Goal: Task Accomplishment & Management: Use online tool/utility

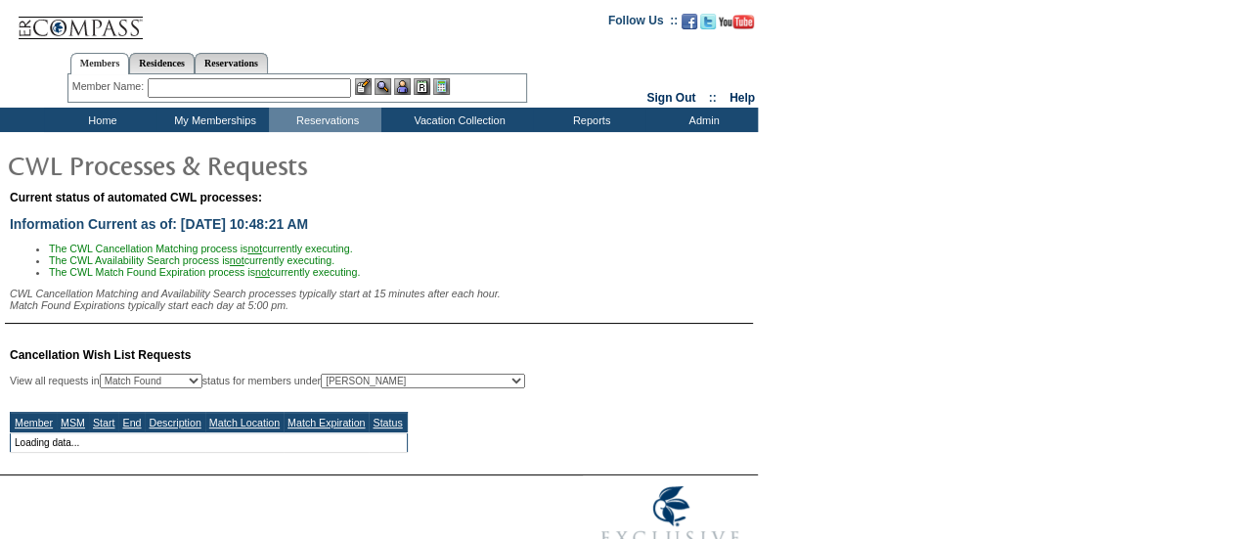
select select "50"
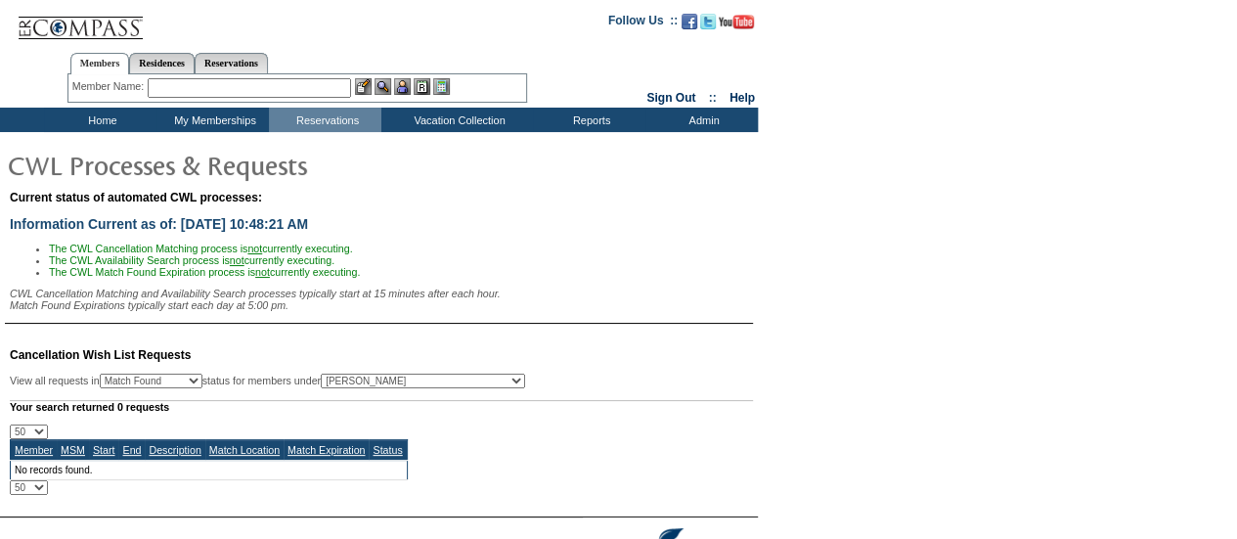
click at [430, 388] on select "All MSMs [PERSON_NAME] Accounting (MSM), Team Admin, IT Group Administrator, Me…" at bounding box center [423, 380] width 204 height 15
select select "-1"
click at [370, 379] on select "All MSMs [PERSON_NAME] Accounting (MSM), Team Admin, IT Group Administrator, Me…" at bounding box center [423, 380] width 204 height 15
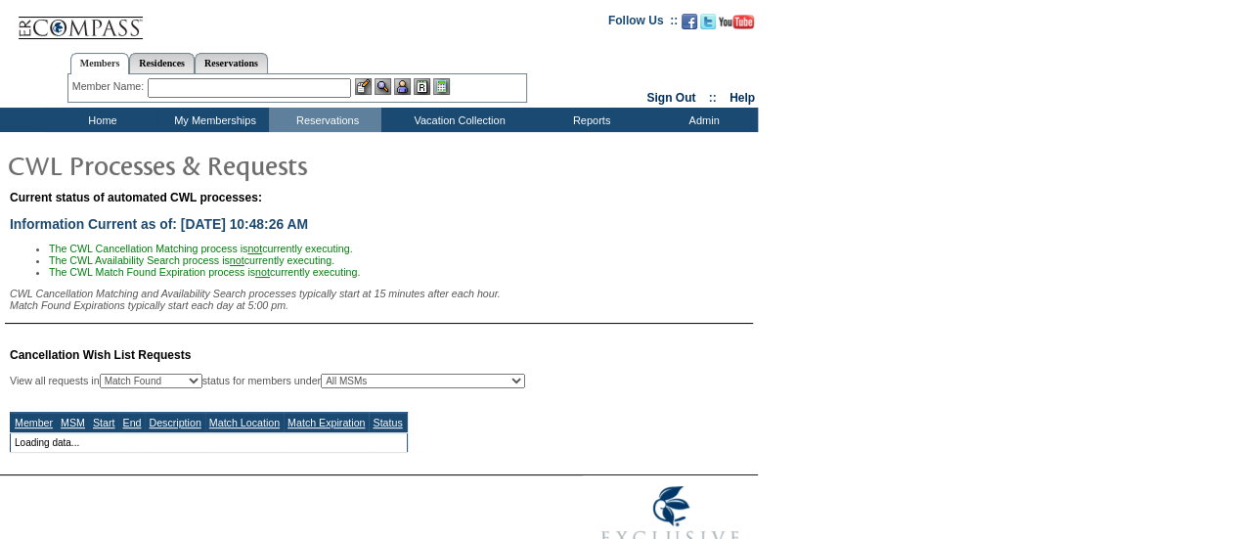
select select "50"
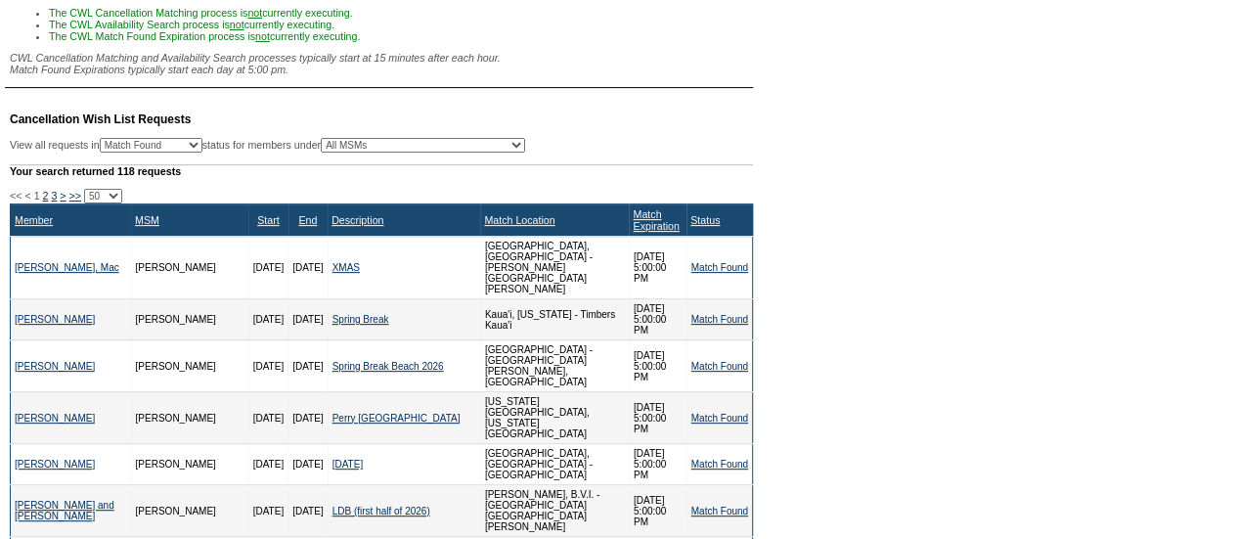
scroll to position [196, 0]
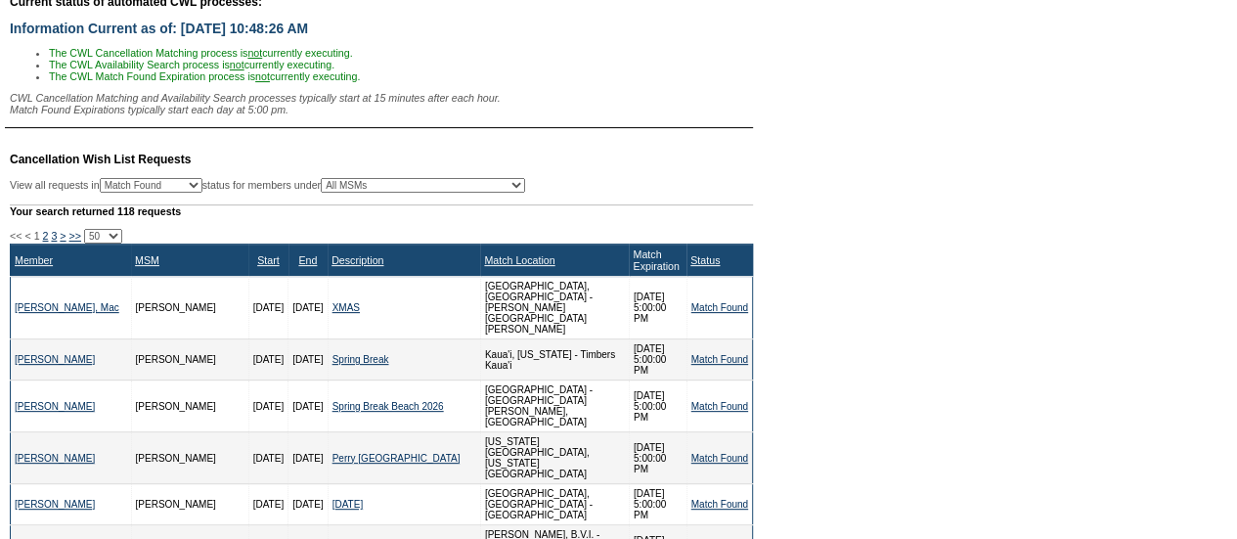
click at [632, 267] on link "Match Expiration" at bounding box center [655, 259] width 46 height 23
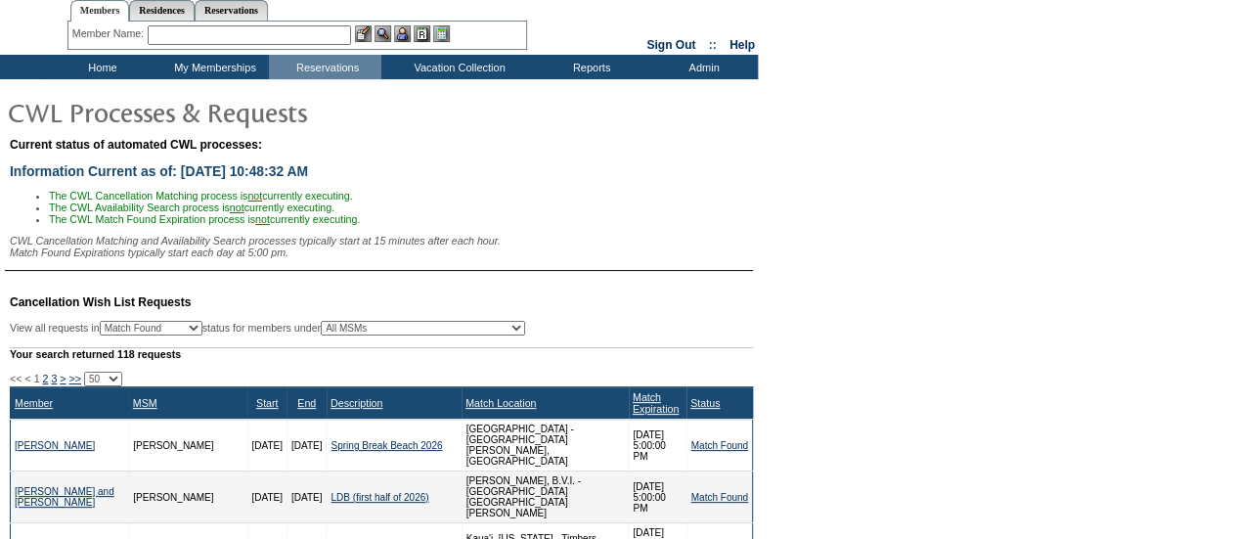
scroll to position [98, 0]
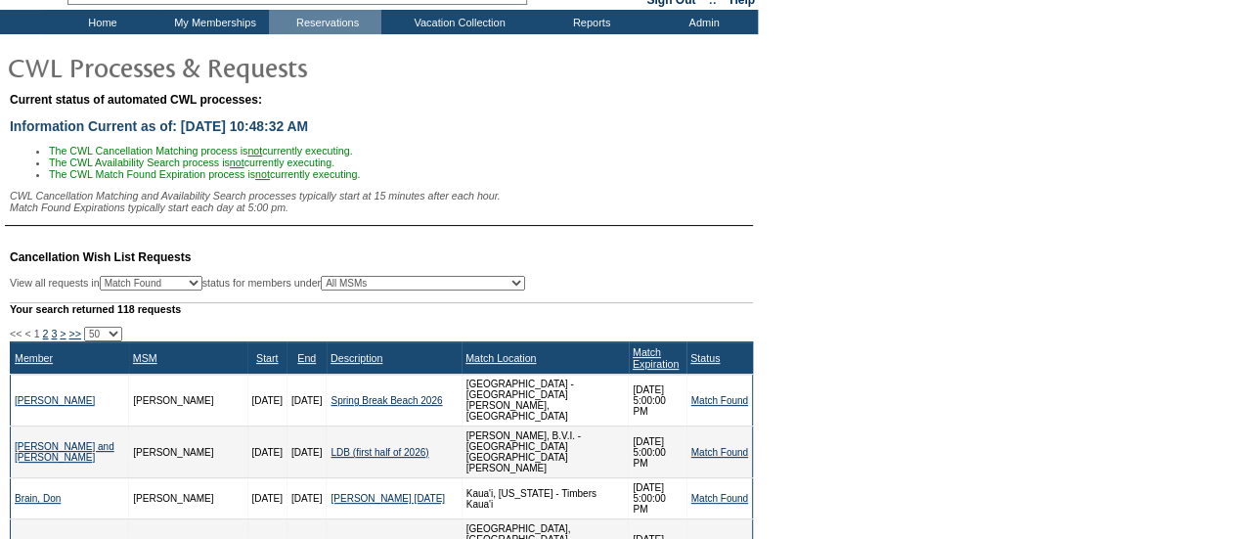
click at [122, 339] on select "10 25 50 100 500" at bounding box center [103, 333] width 38 height 15
select select "500"
click at [85, 333] on select "10 25 50 100 500" at bounding box center [103, 333] width 38 height 15
select select "500"
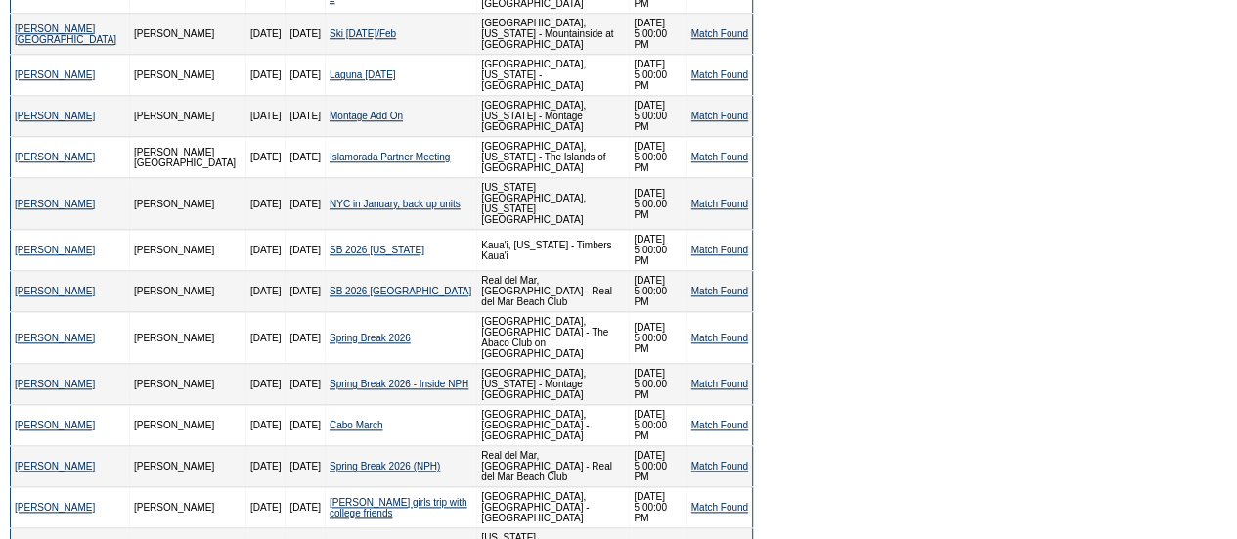
scroll to position [306, 0]
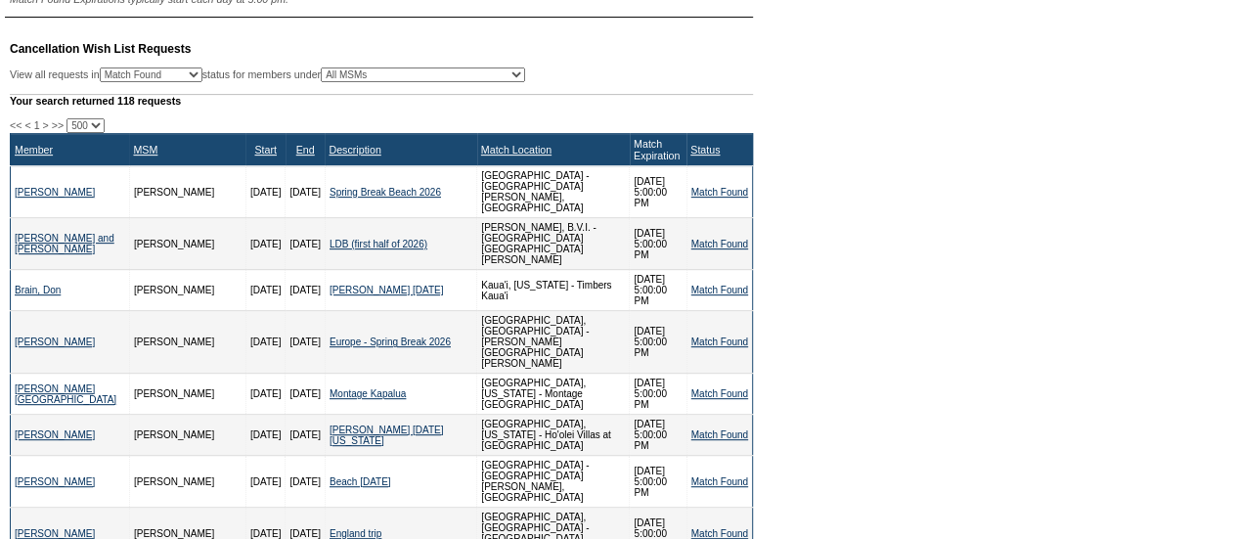
click at [633, 153] on link "Match Expiration" at bounding box center [656, 149] width 46 height 23
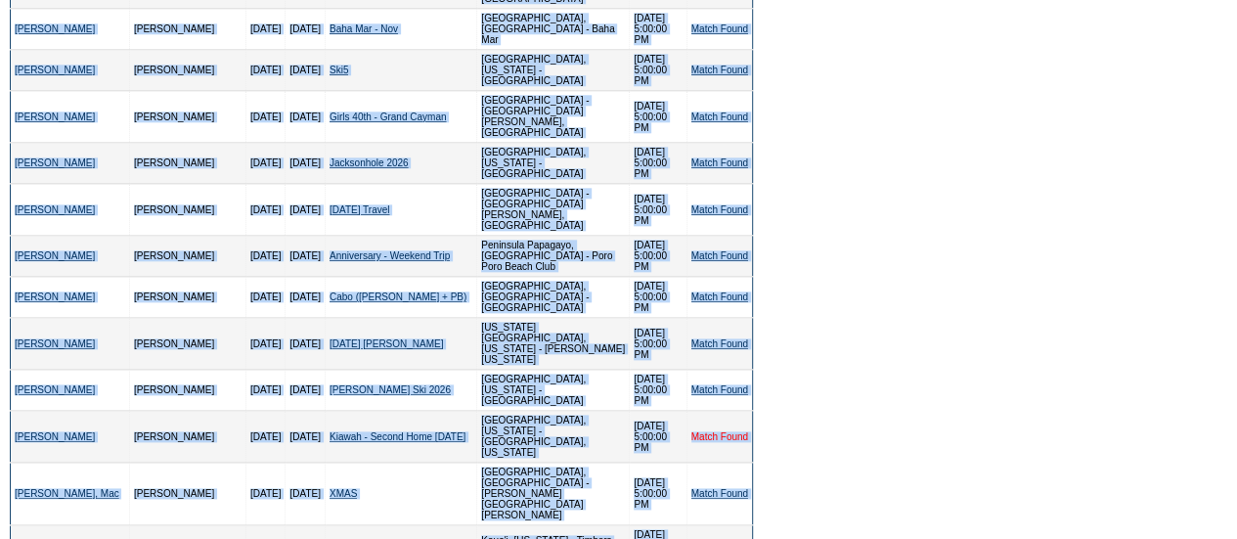
scroll to position [1031, 0]
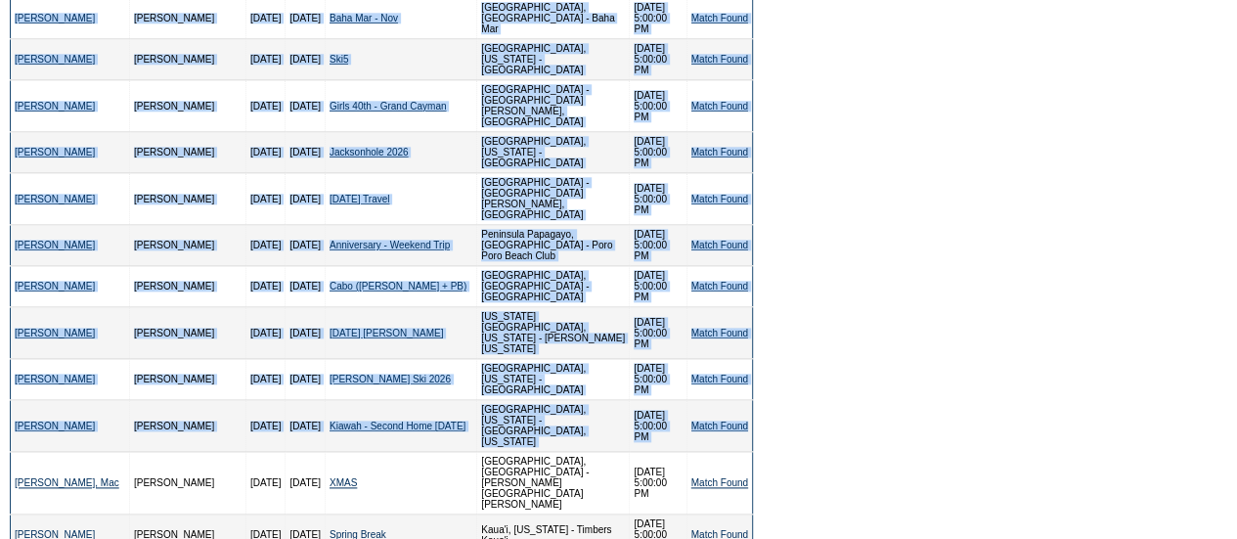
drag, startPoint x: 7, startPoint y: 132, endPoint x: 753, endPoint y: 183, distance: 747.6
copy div "<< < 1 > >> 10 25 50 100 500 Member MSM Start End Description Match Location Ma…"
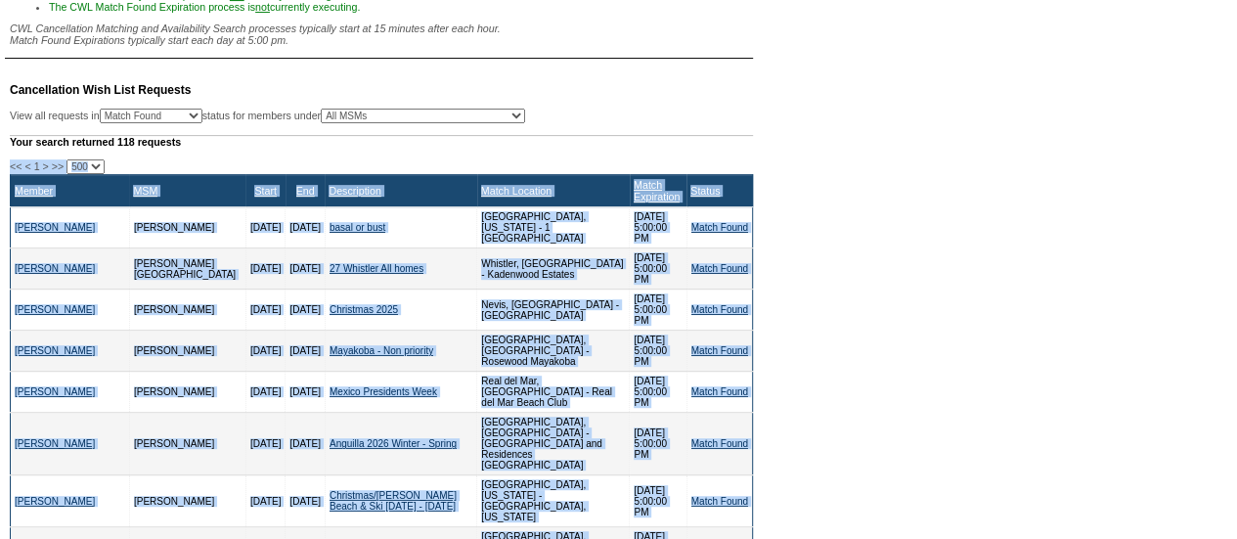
scroll to position [249, 0]
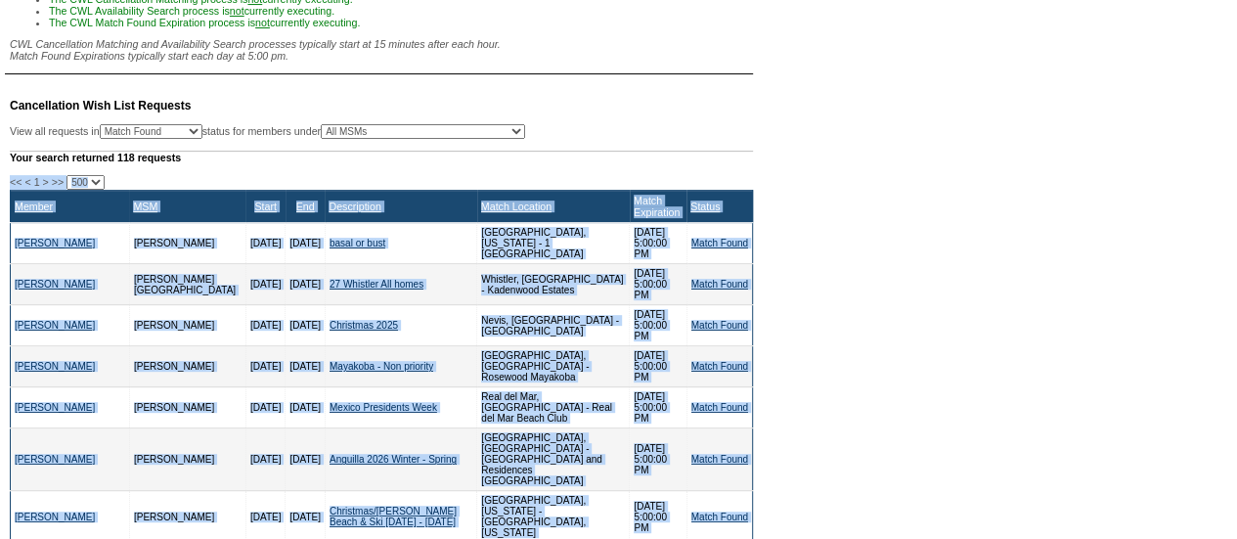
click at [633, 207] on link "Match Expiration" at bounding box center [656, 206] width 46 height 23
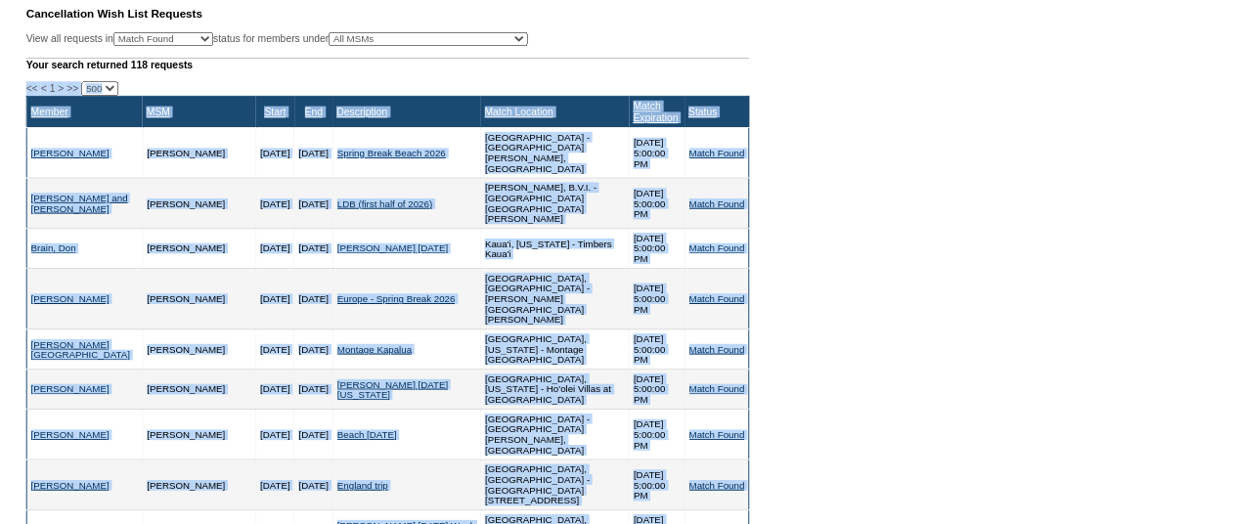
scroll to position [0, 0]
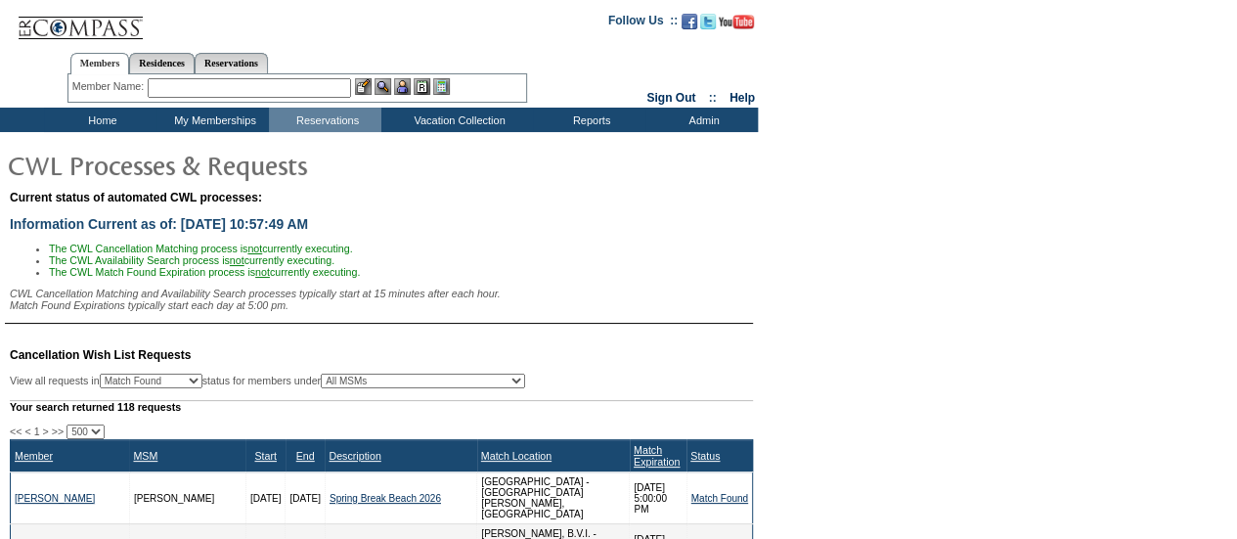
click at [861, 253] on div "Current status of automated CWL processes: Information Current as of: [DATE] 10…" at bounding box center [618, 257] width 1237 height 143
click at [186, 90] on input "text" at bounding box center [249, 88] width 203 height 20
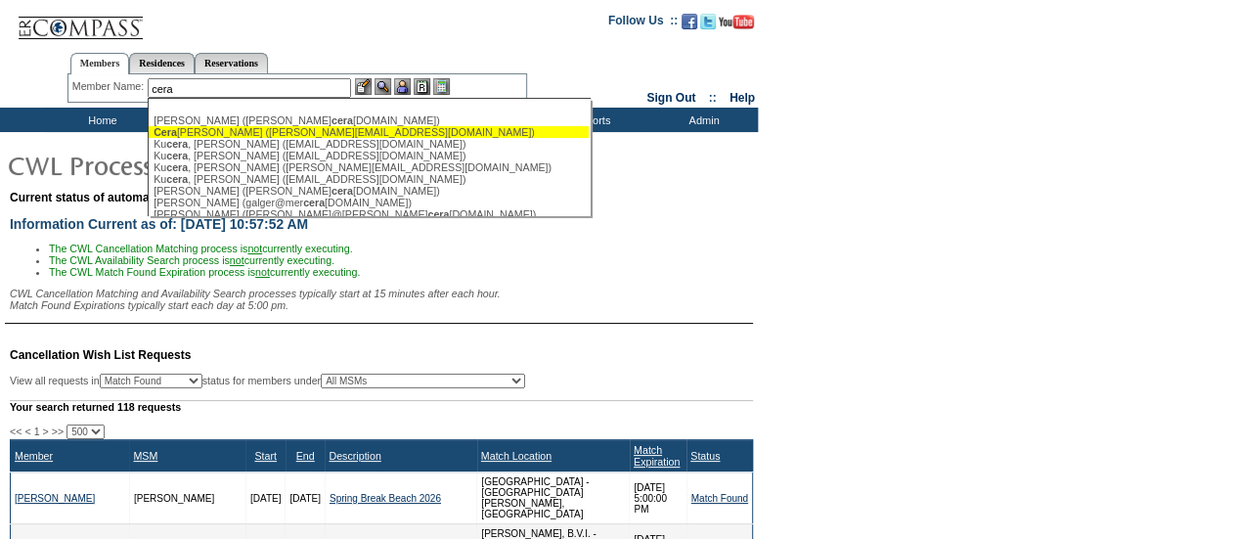
click at [249, 131] on div "[PERSON_NAME] ([PERSON_NAME][EMAIL_ADDRESS][DOMAIN_NAME])" at bounding box center [368, 132] width 430 height 12
type input "[PERSON_NAME] ([PERSON_NAME][EMAIL_ADDRESS][DOMAIN_NAME])"
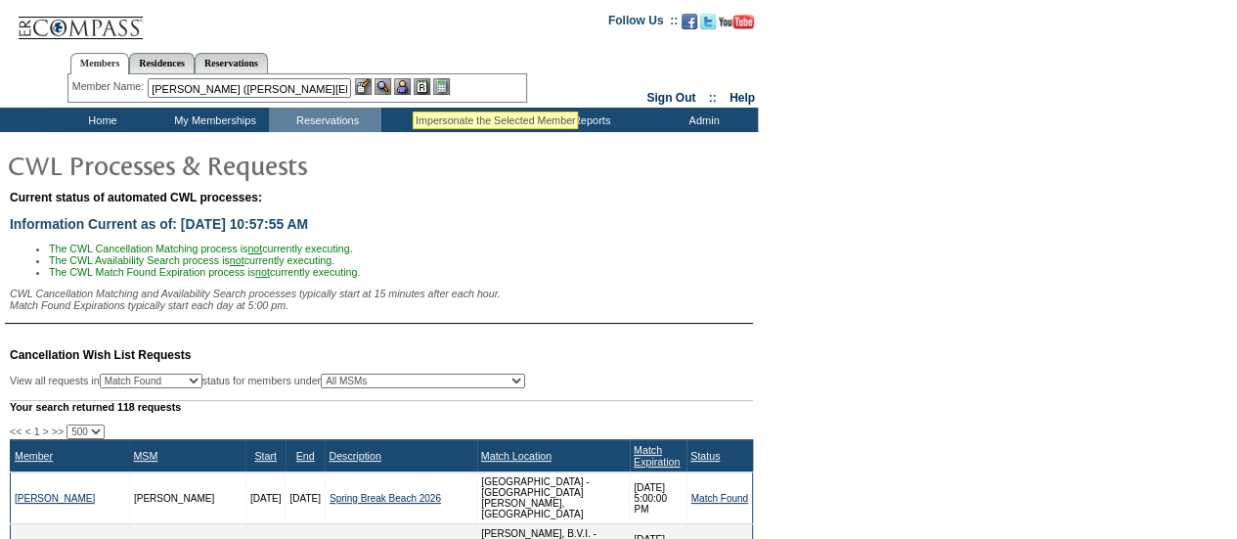
click at [411, 87] on img at bounding box center [402, 86] width 17 height 17
click at [383, 86] on img at bounding box center [382, 86] width 17 height 17
